Goal: Task Accomplishment & Management: Use online tool/utility

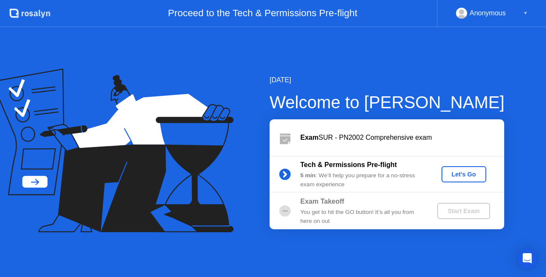
click at [474, 172] on div "Let's Go" at bounding box center [464, 174] width 38 height 7
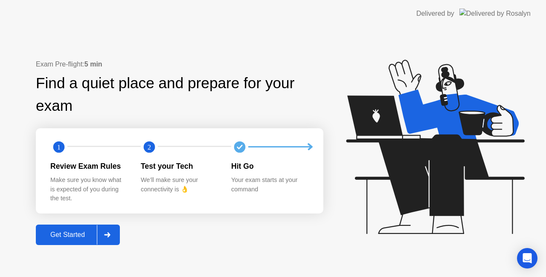
click at [60, 232] on div "Get Started" at bounding box center [67, 235] width 58 height 8
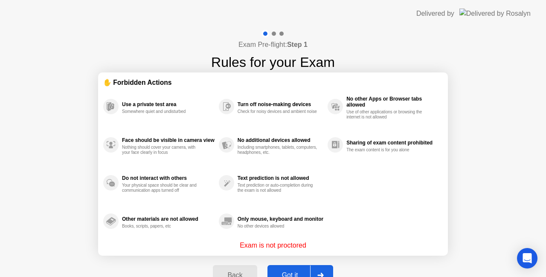
click at [296, 272] on div "Got it" at bounding box center [290, 276] width 40 height 8
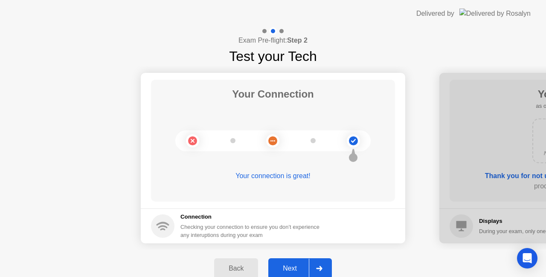
click at [296, 272] on div "Next" at bounding box center [290, 269] width 38 height 8
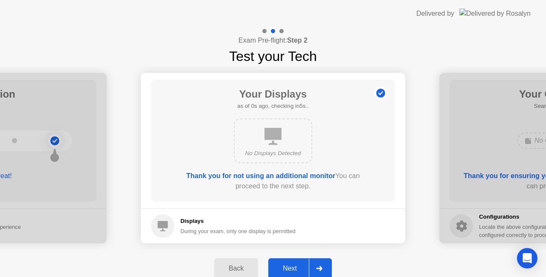
click at [296, 272] on div "Next" at bounding box center [290, 269] width 38 height 8
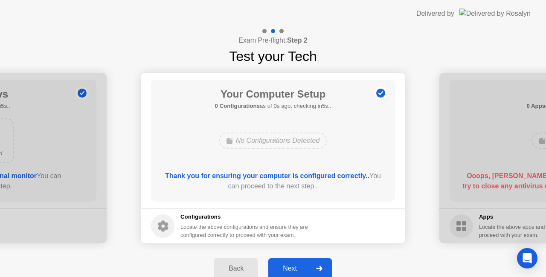
click at [296, 272] on div "Next" at bounding box center [290, 269] width 38 height 8
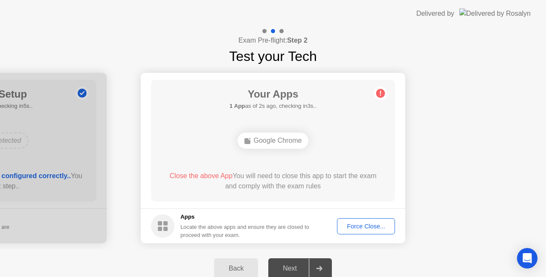
click at [363, 229] on div "Force Close..." at bounding box center [366, 226] width 52 height 7
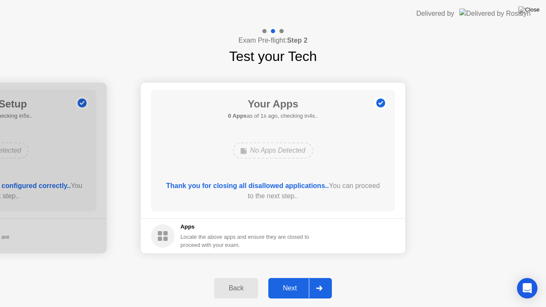
click at [296, 277] on div "Next" at bounding box center [290, 288] width 38 height 8
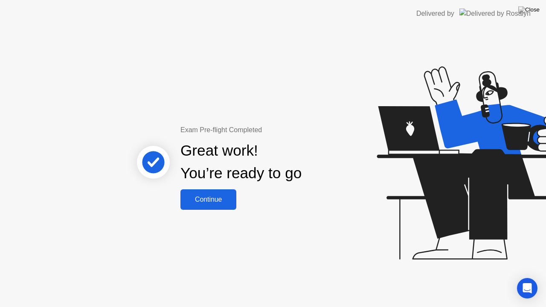
click at [210, 196] on div "Continue" at bounding box center [208, 200] width 51 height 8
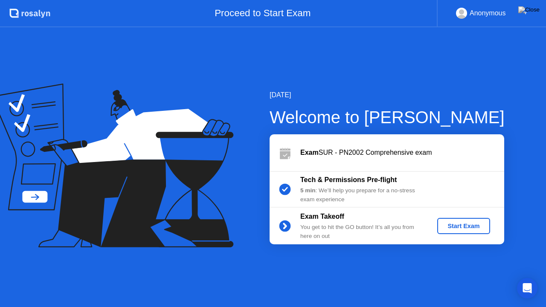
click at [470, 231] on button "Start Exam" at bounding box center [463, 226] width 52 height 16
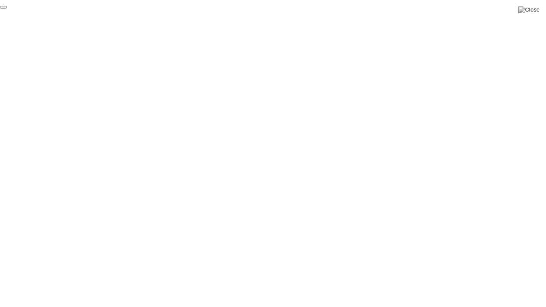
click div "End Proctoring Session"
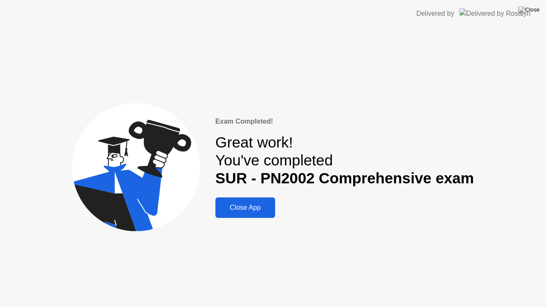
click at [259, 212] on div "Close App" at bounding box center [245, 208] width 55 height 8
